Goal: Check status

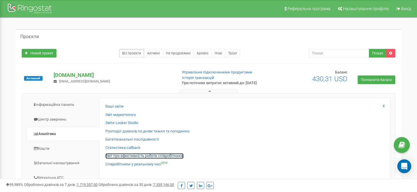
click at [177, 156] on link "Звіт про ефективність роботи співробітників" at bounding box center [144, 155] width 78 height 5
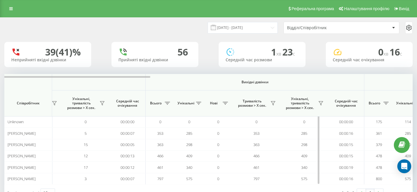
scroll to position [0, 246]
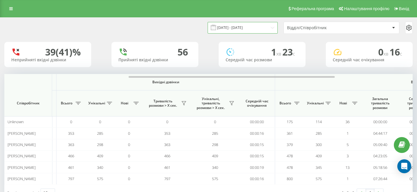
click at [244, 32] on input "19.07.2025 - 19.08.2025" at bounding box center [243, 27] width 70 height 11
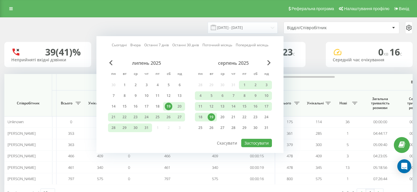
click at [212, 116] on div "19" at bounding box center [212, 117] width 8 height 8
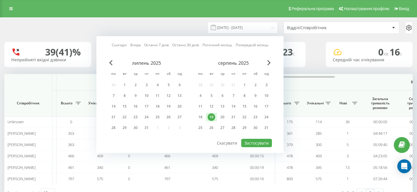
click at [212, 116] on div "19" at bounding box center [212, 117] width 8 height 8
click at [258, 142] on button "Застосувати" at bounding box center [256, 143] width 31 height 8
type input "19.08.2025 - 19.08.2025"
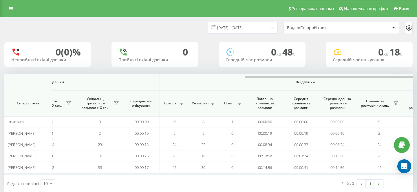
scroll to position [0, 399]
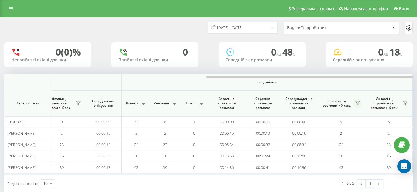
click at [357, 104] on icon at bounding box center [357, 103] width 5 height 5
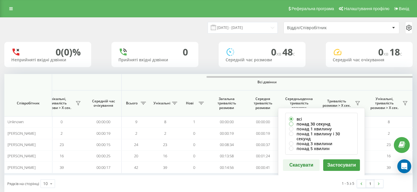
click at [328, 123] on label "понад 30 секунд" at bounding box center [321, 124] width 65 height 5
radio input "true"
click at [350, 159] on button "Застосувати" at bounding box center [341, 165] width 37 height 12
